Goal: Task Accomplishment & Management: Complete application form

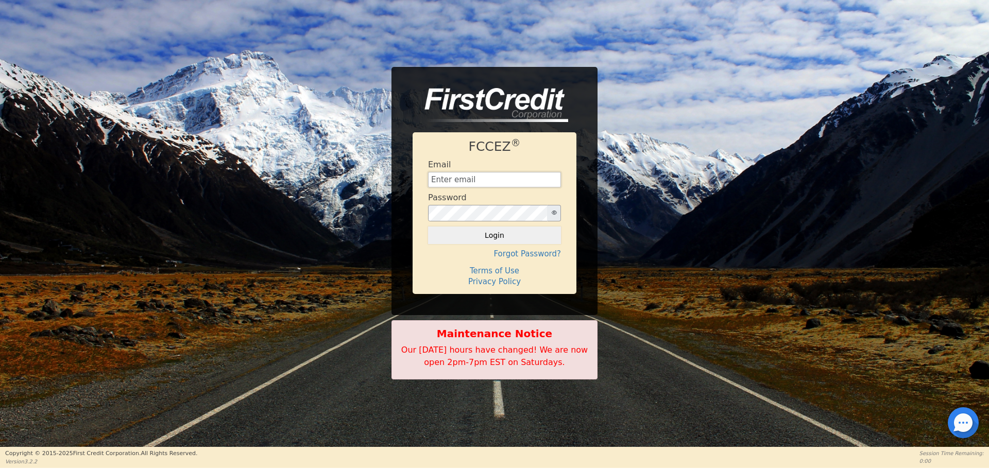
type input "[EMAIL_ADDRESS][DOMAIN_NAME]"
click at [555, 214] on icon "button" at bounding box center [554, 212] width 5 height 5
click at [510, 229] on button "Login" at bounding box center [494, 236] width 133 height 18
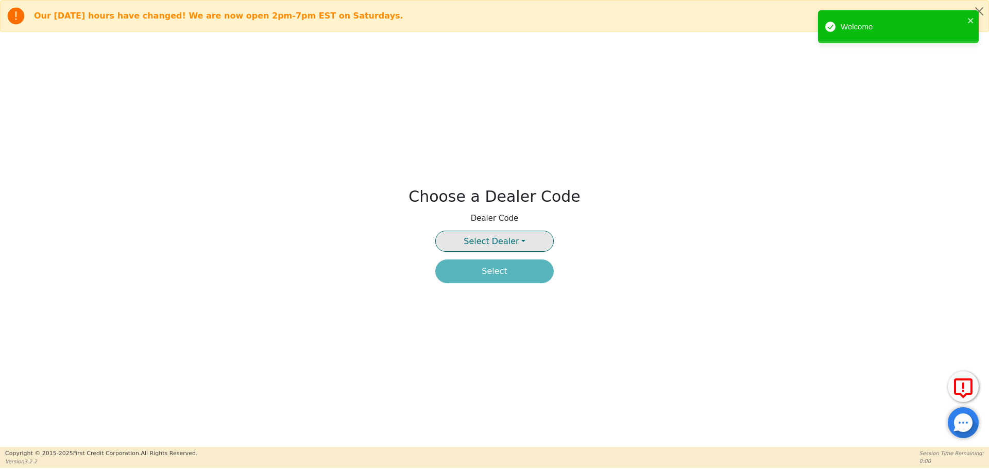
click at [509, 241] on span "Select Dealer" at bounding box center [491, 242] width 55 height 10
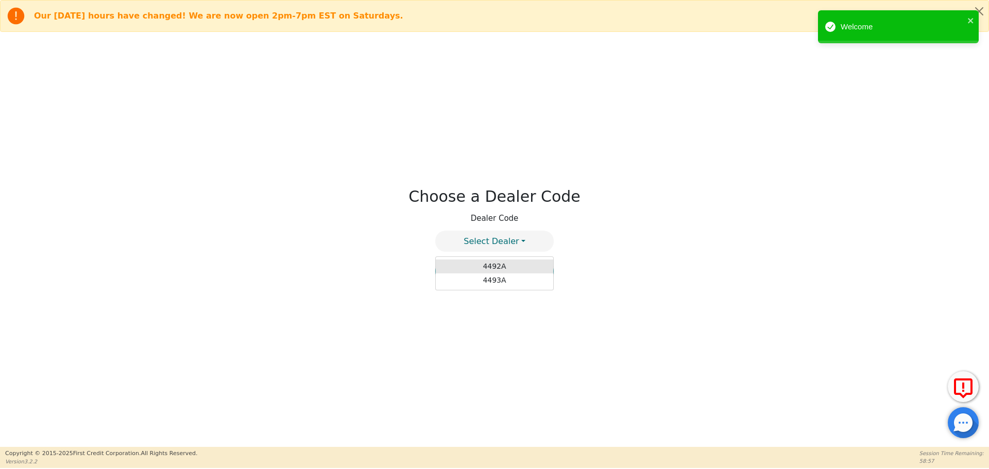
click at [508, 265] on link "4492A" at bounding box center [494, 267] width 117 height 14
click at [504, 274] on button "Select" at bounding box center [494, 272] width 119 height 24
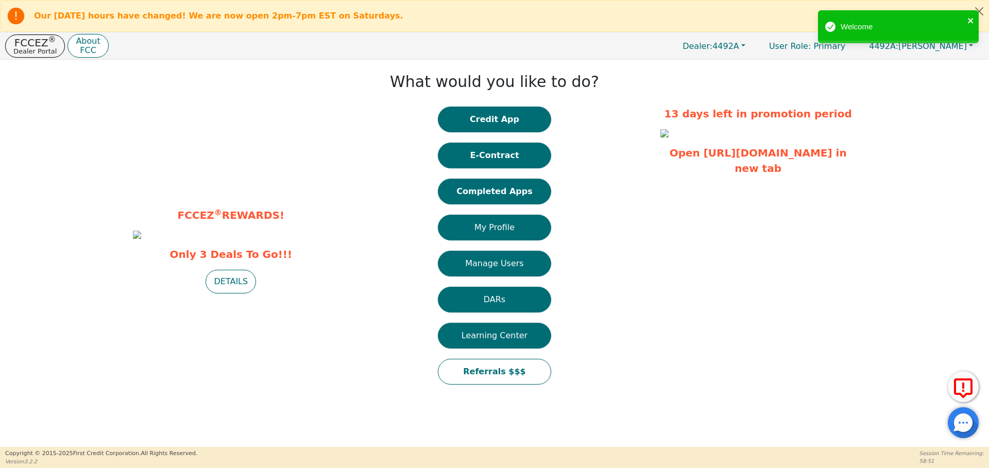
click at [969, 21] on icon "close" at bounding box center [971, 20] width 7 height 8
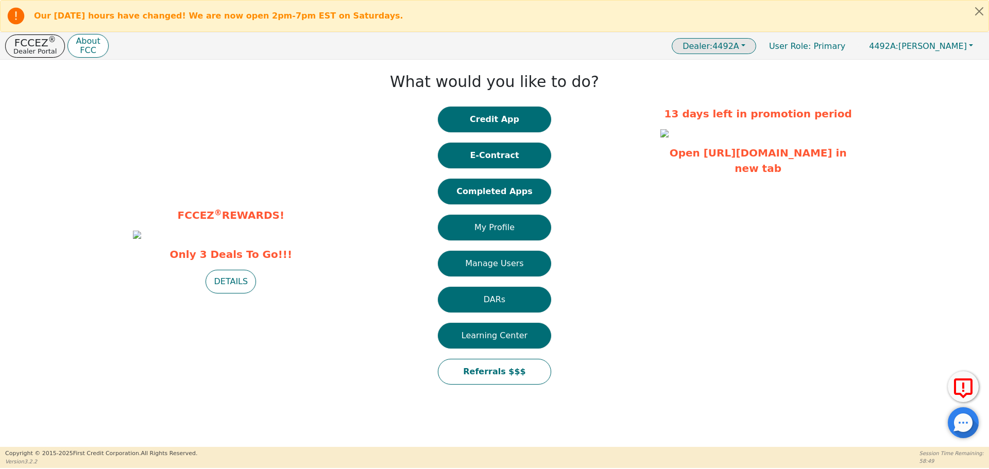
click at [740, 44] on span "Dealer: 4492A" at bounding box center [711, 46] width 57 height 10
click at [729, 84] on link "4493A" at bounding box center [715, 81] width 81 height 14
click at [740, 47] on span "Dealer: 4493A" at bounding box center [711, 46] width 57 height 10
click at [727, 69] on link "4492A" at bounding box center [715, 67] width 81 height 14
click at [502, 336] on button "Learning Center" at bounding box center [494, 336] width 113 height 26
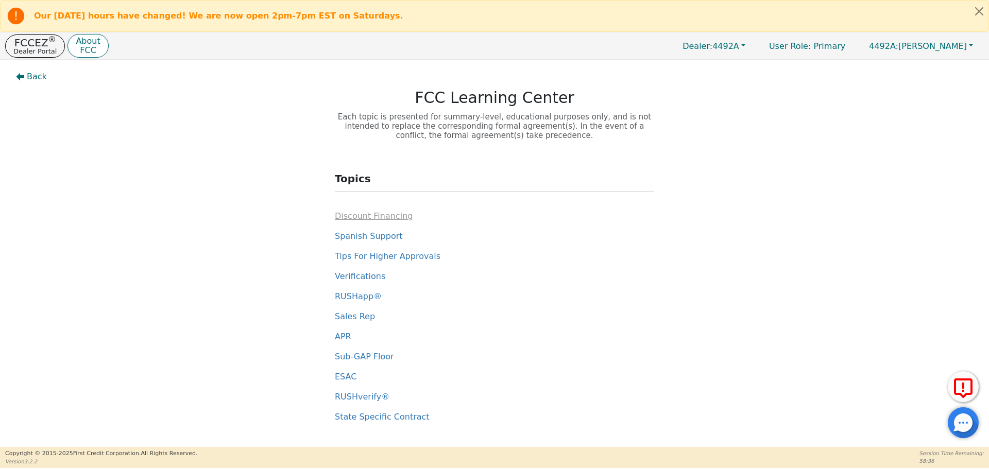
click at [380, 215] on span "Discount Financing" at bounding box center [374, 216] width 78 height 10
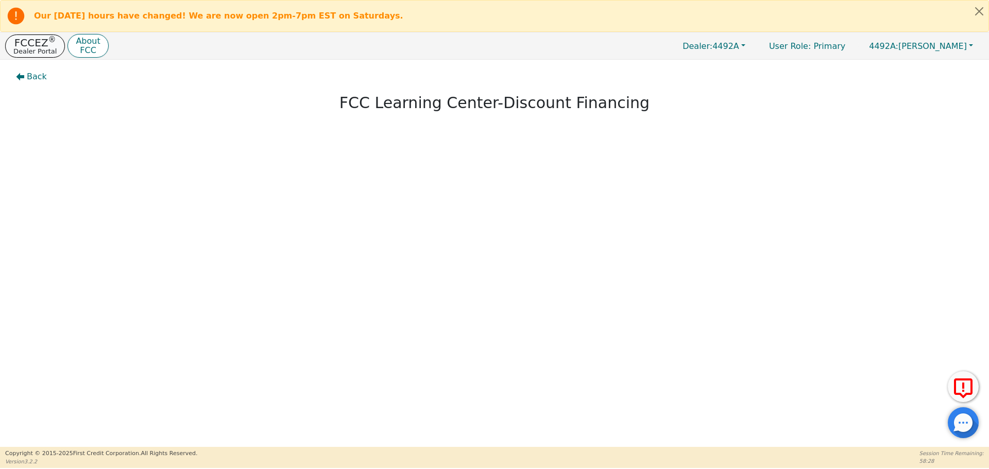
click at [36, 44] on p "FCCEZ ®" at bounding box center [34, 43] width 43 height 10
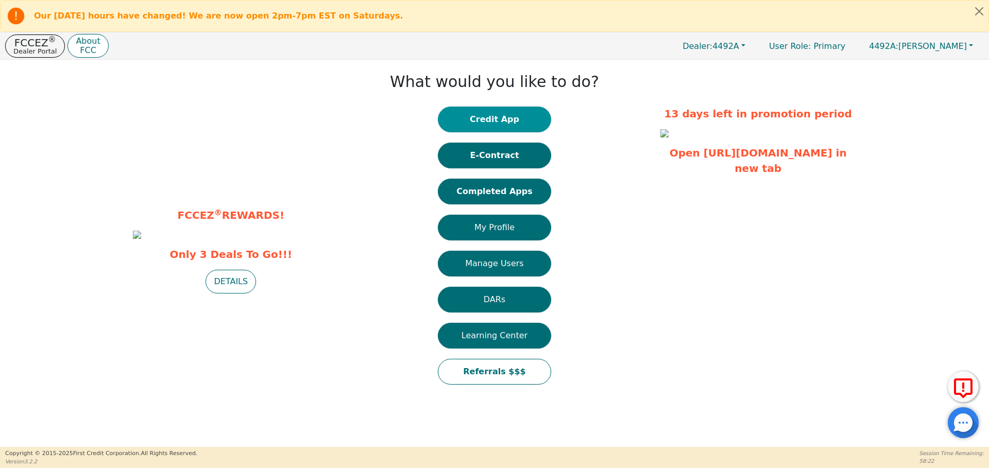
click at [491, 126] on button "Credit App" at bounding box center [494, 120] width 113 height 26
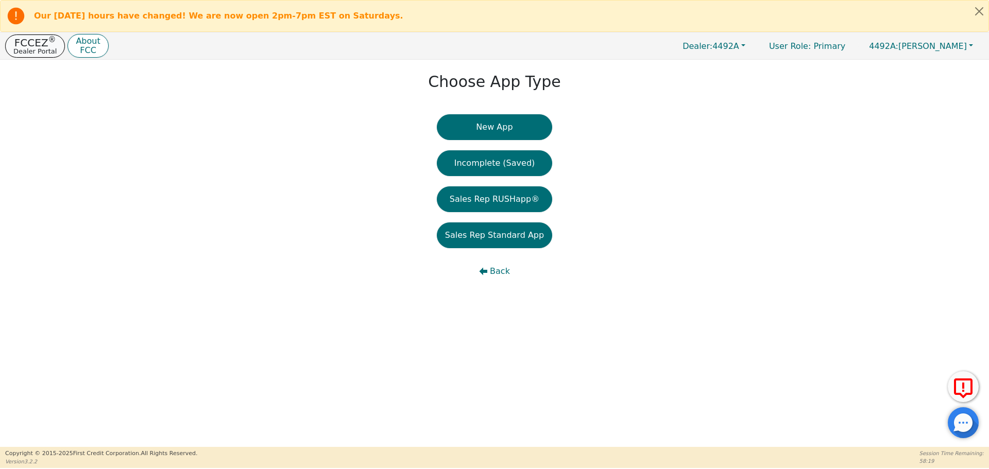
click at [33, 35] on button "FCCEZ ® Dealer Portal" at bounding box center [35, 46] width 60 height 23
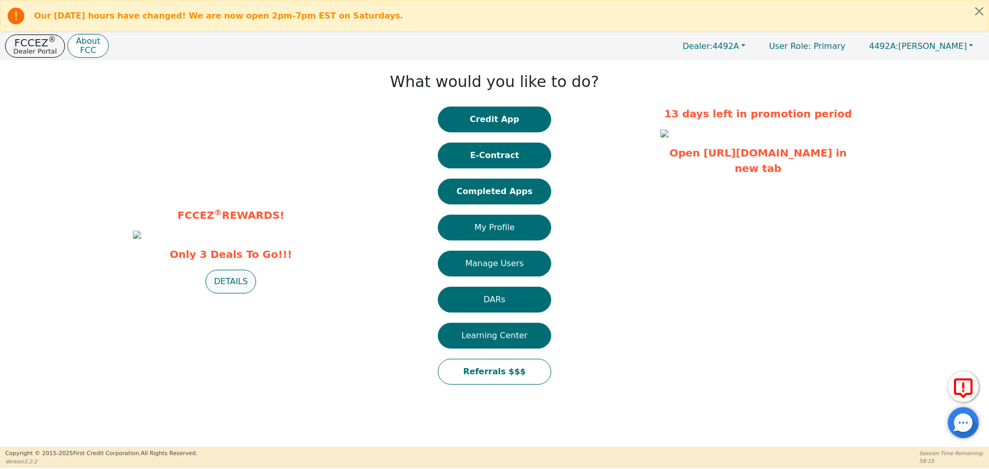
click at [237, 294] on button "DETAILS" at bounding box center [231, 282] width 51 height 24
click at [500, 117] on button "Credit App" at bounding box center [494, 120] width 113 height 26
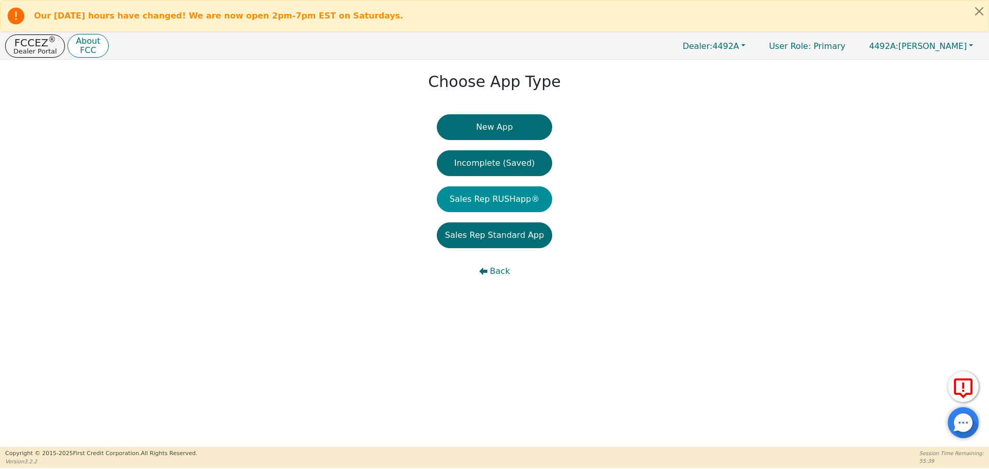
click at [505, 197] on button "Sales Rep RUSHapp®" at bounding box center [494, 200] width 115 height 26
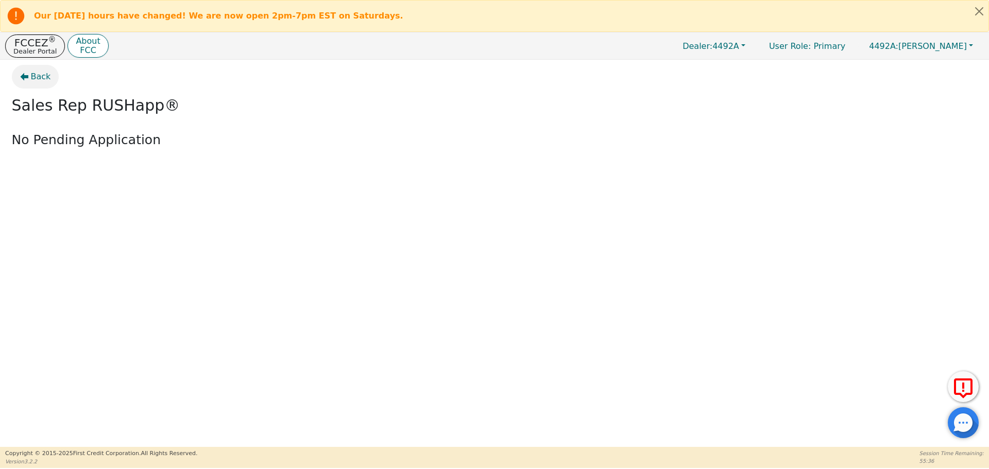
click at [25, 76] on icon "button" at bounding box center [24, 77] width 8 height 8
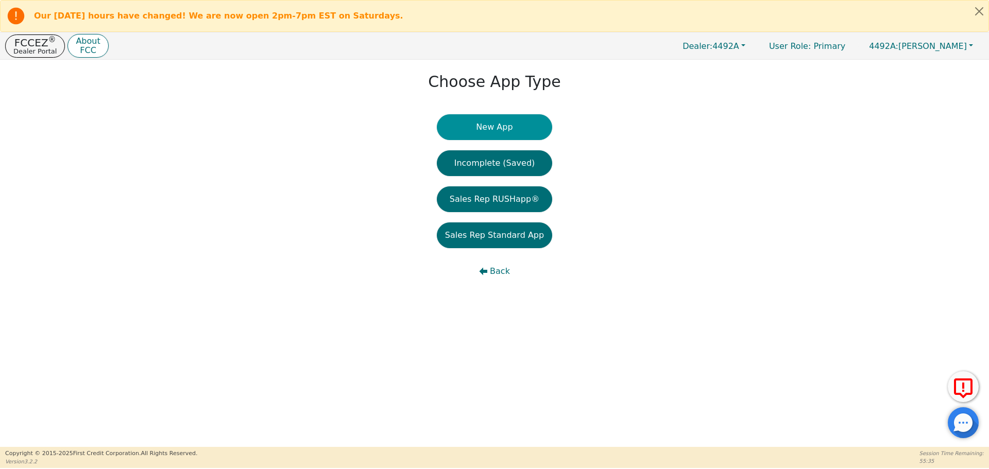
click at [485, 128] on button "New App" at bounding box center [494, 127] width 115 height 26
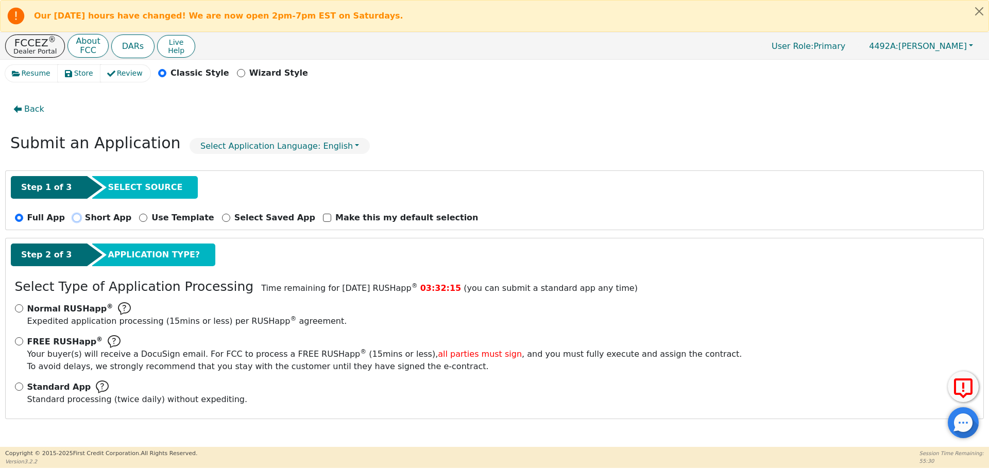
click at [73, 219] on input "Short App" at bounding box center [77, 218] width 8 height 8
radio input "true"
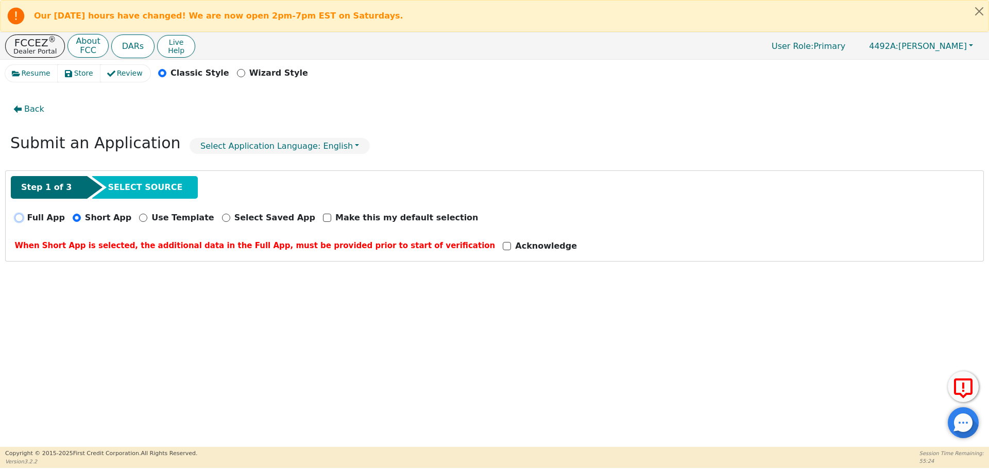
click at [21, 216] on input "Full App" at bounding box center [19, 218] width 8 height 8
radio input "true"
